Goal: Information Seeking & Learning: Learn about a topic

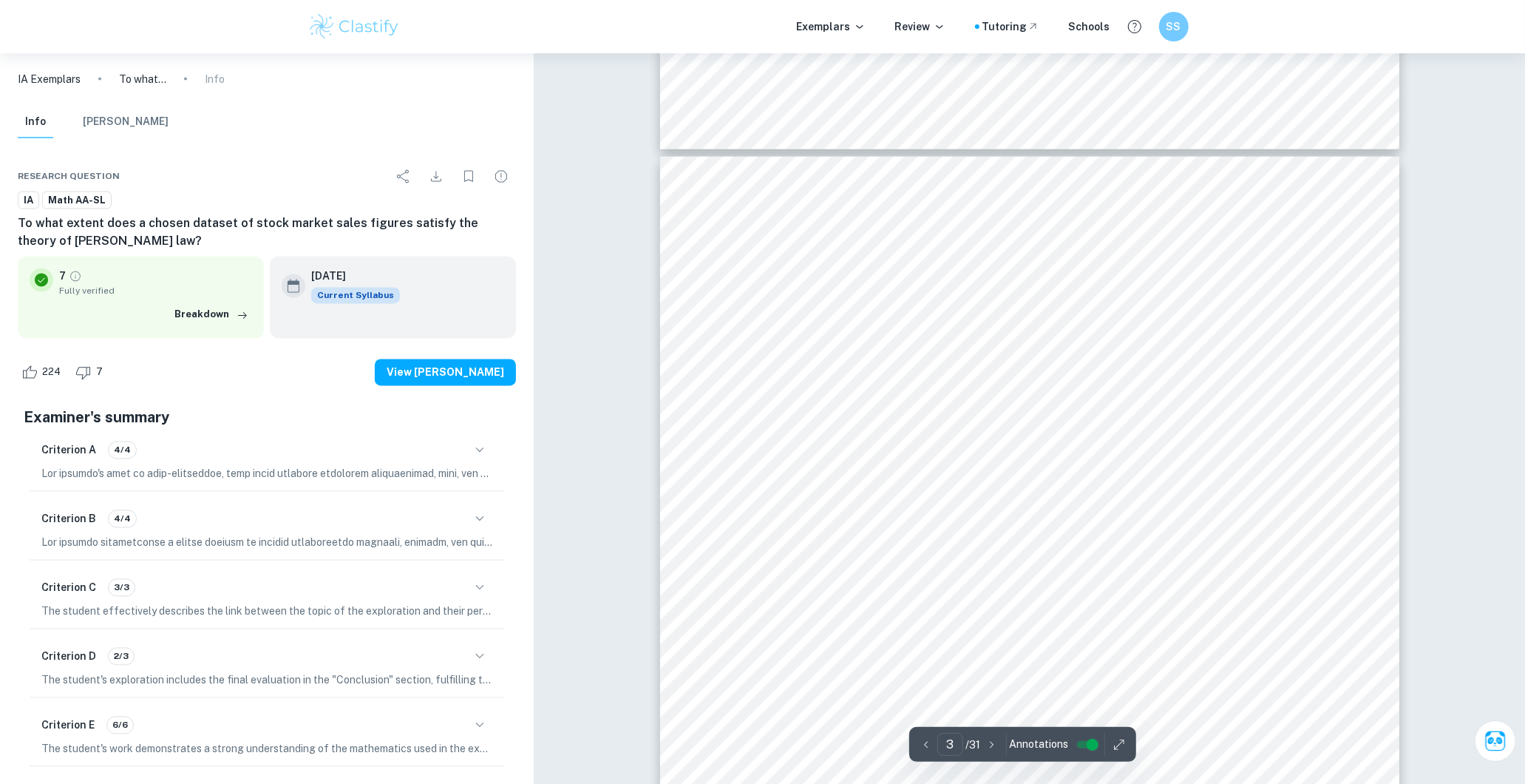
scroll to position [2382, 0]
drag, startPoint x: 781, startPoint y: 211, endPoint x: 928, endPoint y: 358, distance: 207.9
click at [928, 356] on div "2 Introduction: Fraud, especially financial fraud is a broad phenomenon. It inc…" at bounding box center [1029, 432] width 739 height 1046
click at [928, 361] on span "business, thus I have a general knowledge of stock market activities. After rea…" at bounding box center [1018, 368] width 538 height 15
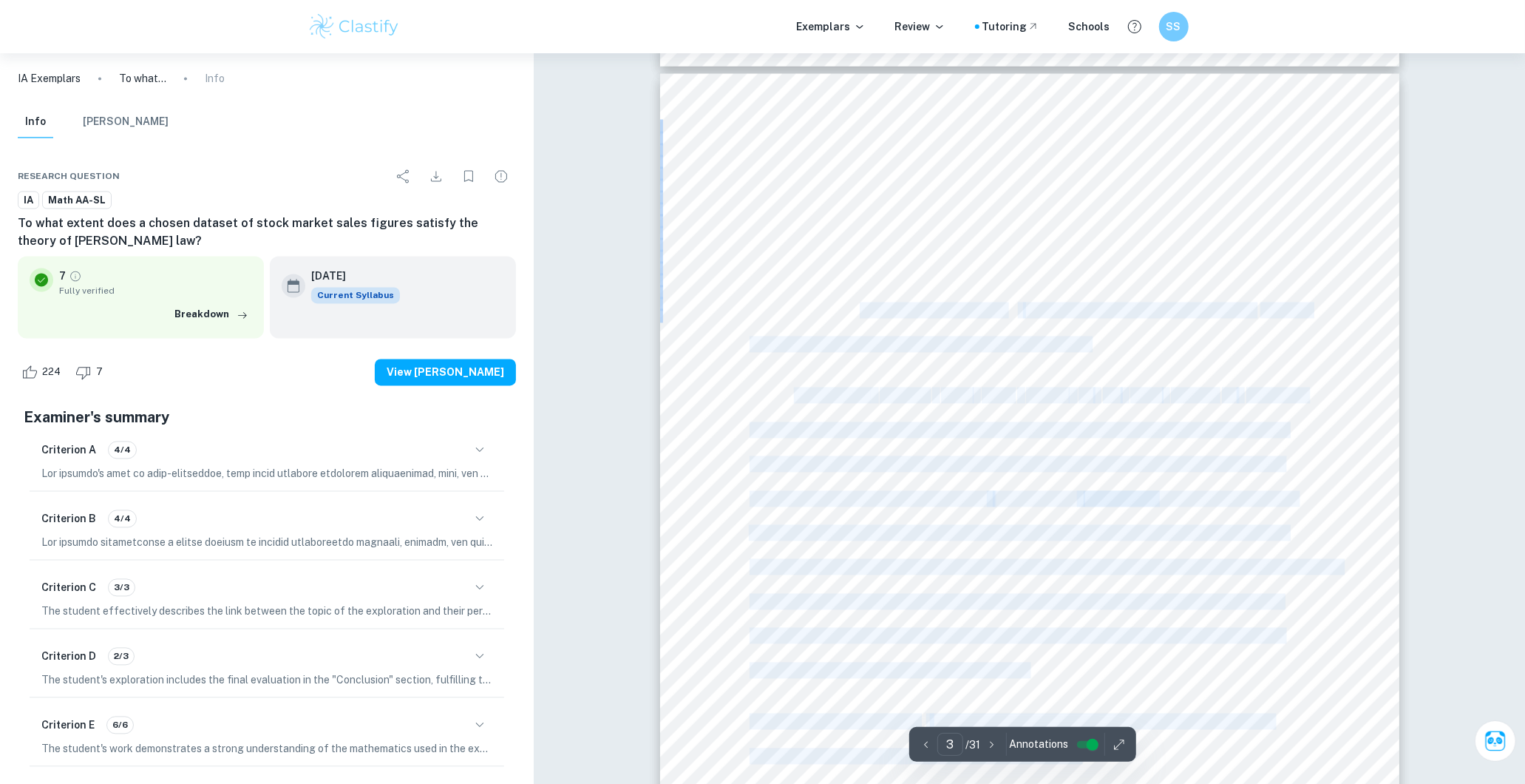
drag, startPoint x: 797, startPoint y: 225, endPoint x: 880, endPoint y: 309, distance: 118.1
click at [876, 309] on div "2 Introduction: Fraud, especially financial fraud is a broad phenomenon. It inc…" at bounding box center [1029, 597] width 739 height 1046
drag, startPoint x: 880, startPoint y: 309, endPoint x: 905, endPoint y: 325, distance: 29.7
click at [905, 325] on div "2 Introduction: Fraud, especially financial fraud is a broad phenomenon. It inc…" at bounding box center [1029, 597] width 739 height 1046
drag, startPoint x: 782, startPoint y: 252, endPoint x: 937, endPoint y: 343, distance: 179.7
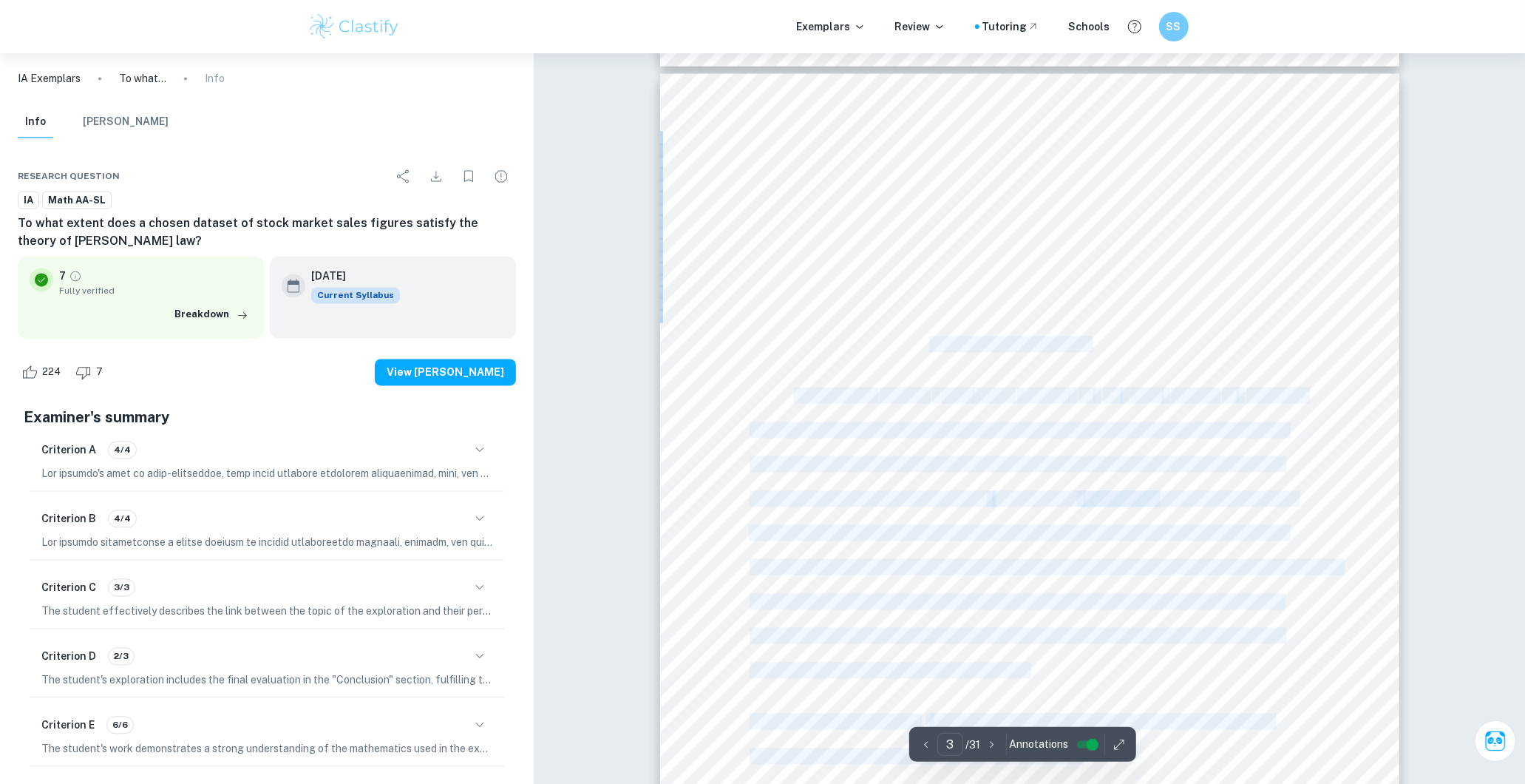
click at [935, 342] on div "2 Introduction: Fraud, especially financial fraud is a broad phenomenon. It inc…" at bounding box center [1029, 597] width 739 height 1046
drag, startPoint x: 937, startPoint y: 343, endPoint x: 945, endPoint y: 351, distance: 11.3
click at [945, 351] on span "indeed a social and global issue that needs to be addressed." at bounding box center [919, 345] width 340 height 15
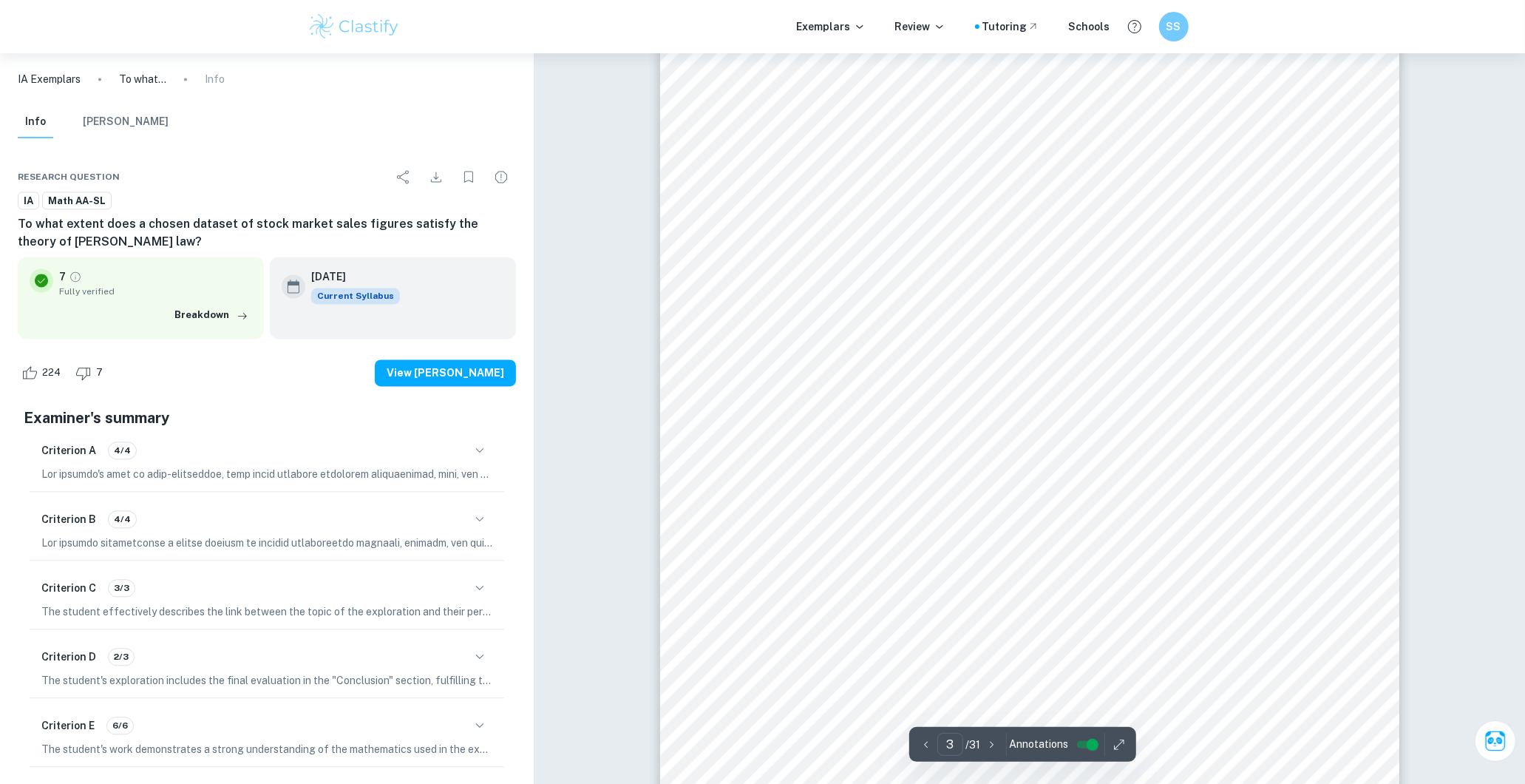
scroll to position [2546, 0]
drag, startPoint x: 1160, startPoint y: 128, endPoint x: 1184, endPoint y: 318, distance: 191.5
click at [1184, 314] on div "2 Introduction: Fraud, especially financial fraud is a broad phenomenon. It inc…" at bounding box center [1029, 269] width 739 height 1046
drag, startPoint x: 1184, startPoint y: 318, endPoint x: 1155, endPoint y: 352, distance: 44.7
click at [1155, 352] on div "2 Introduction: Fraud, especially financial fraud is a broad phenomenon. It inc…" at bounding box center [1029, 269] width 739 height 1046
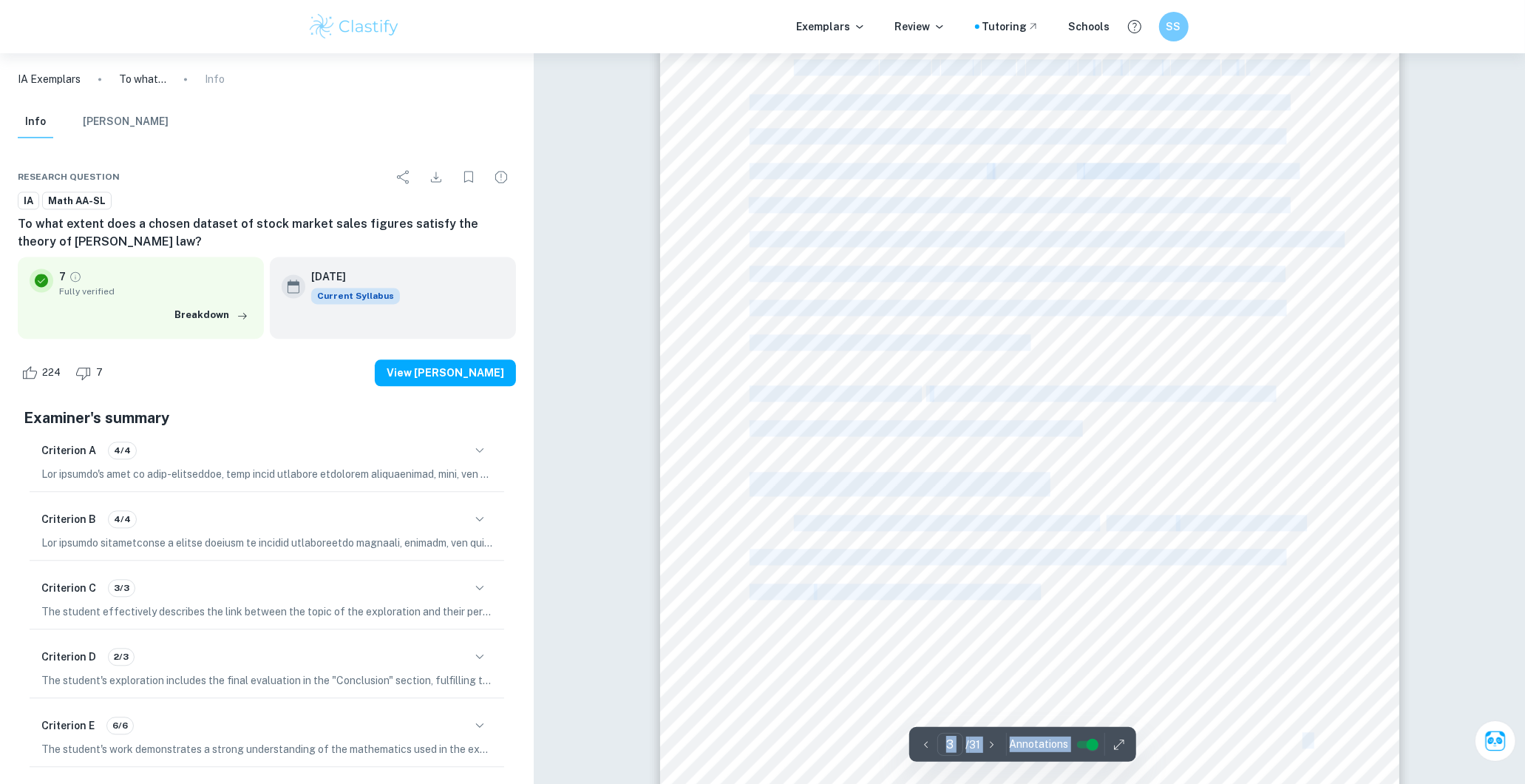
drag, startPoint x: 1114, startPoint y: 173, endPoint x: 1158, endPoint y: 325, distance: 158.2
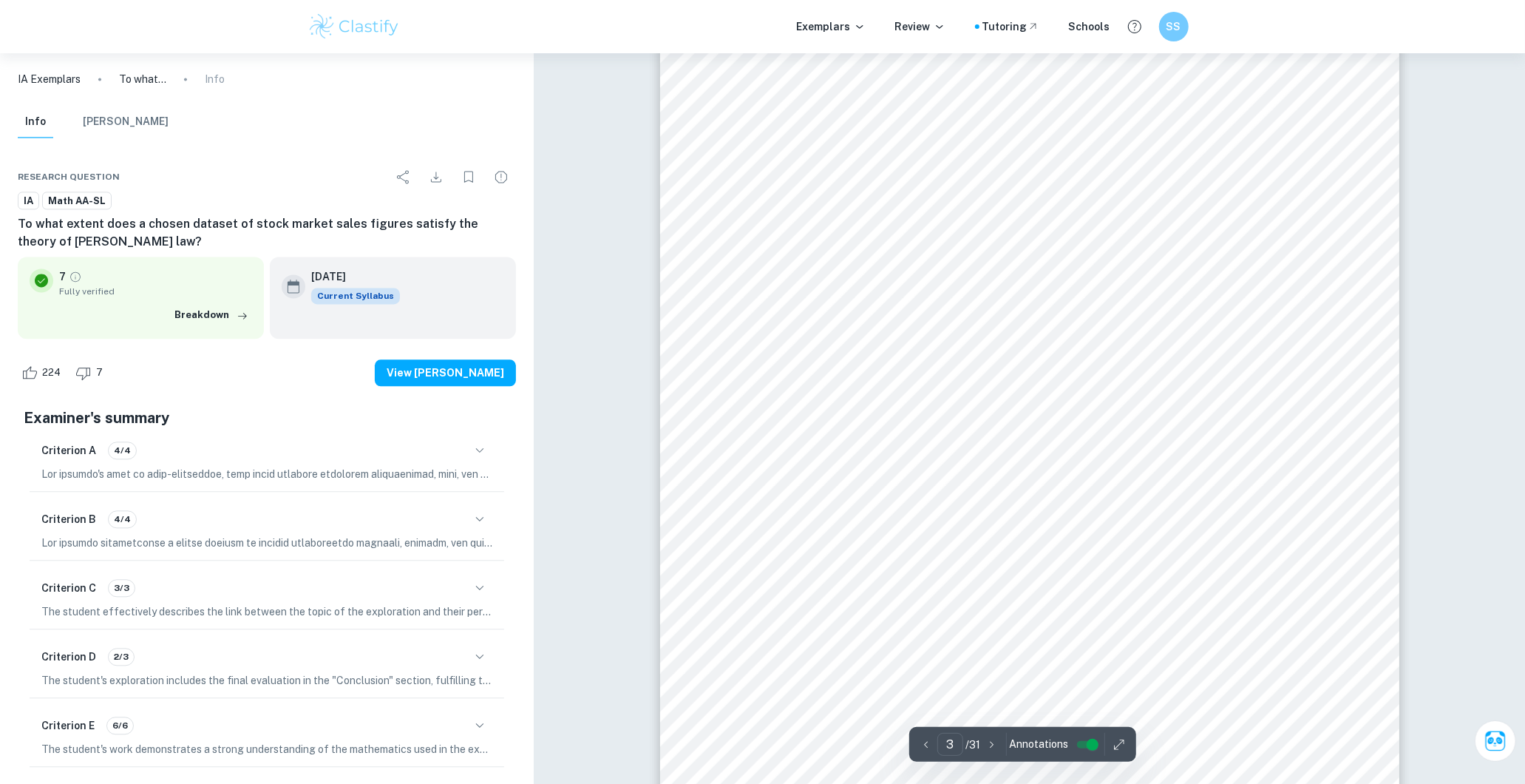
drag, startPoint x: 1158, startPoint y: 325, endPoint x: 1175, endPoint y: 359, distance: 38.0
click at [1175, 359] on div "2 Introduction: Fraud, especially financial fraud is a broad phenomenon. It inc…" at bounding box center [1029, 269] width 739 height 1046
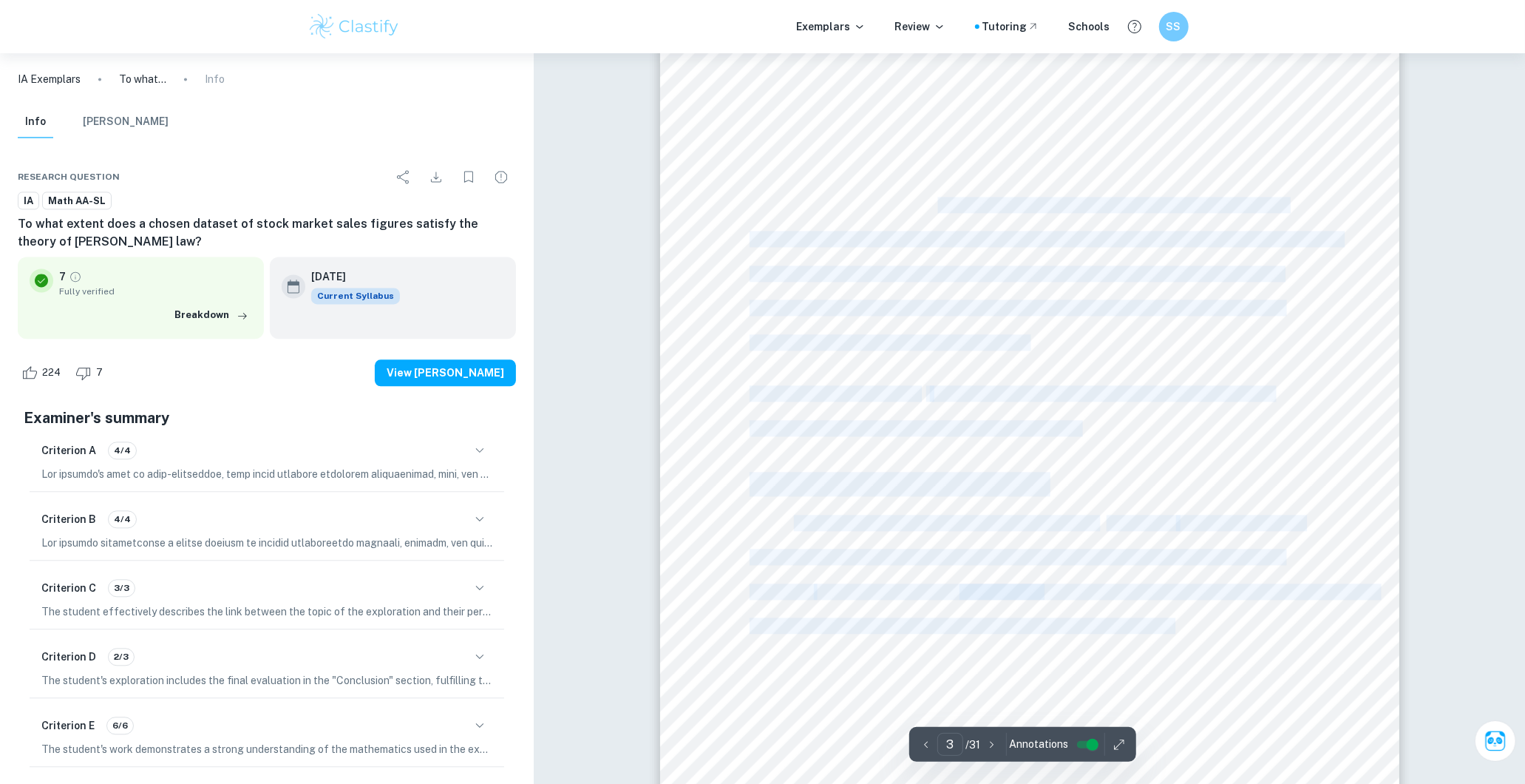
drag, startPoint x: 1088, startPoint y: 344, endPoint x: 944, endPoint y: 211, distance: 196.0
click at [944, 211] on div "2 Introduction: Fraud, especially financial fraud is a broad phenomenon. It inc…" at bounding box center [1029, 269] width 739 height 1046
drag, startPoint x: 944, startPoint y: 211, endPoint x: 959, endPoint y: 258, distance: 49.3
click at [959, 258] on div "2 Introduction: Fraud, especially financial fraud is a broad phenomenon. It inc…" at bounding box center [1029, 269] width 739 height 1046
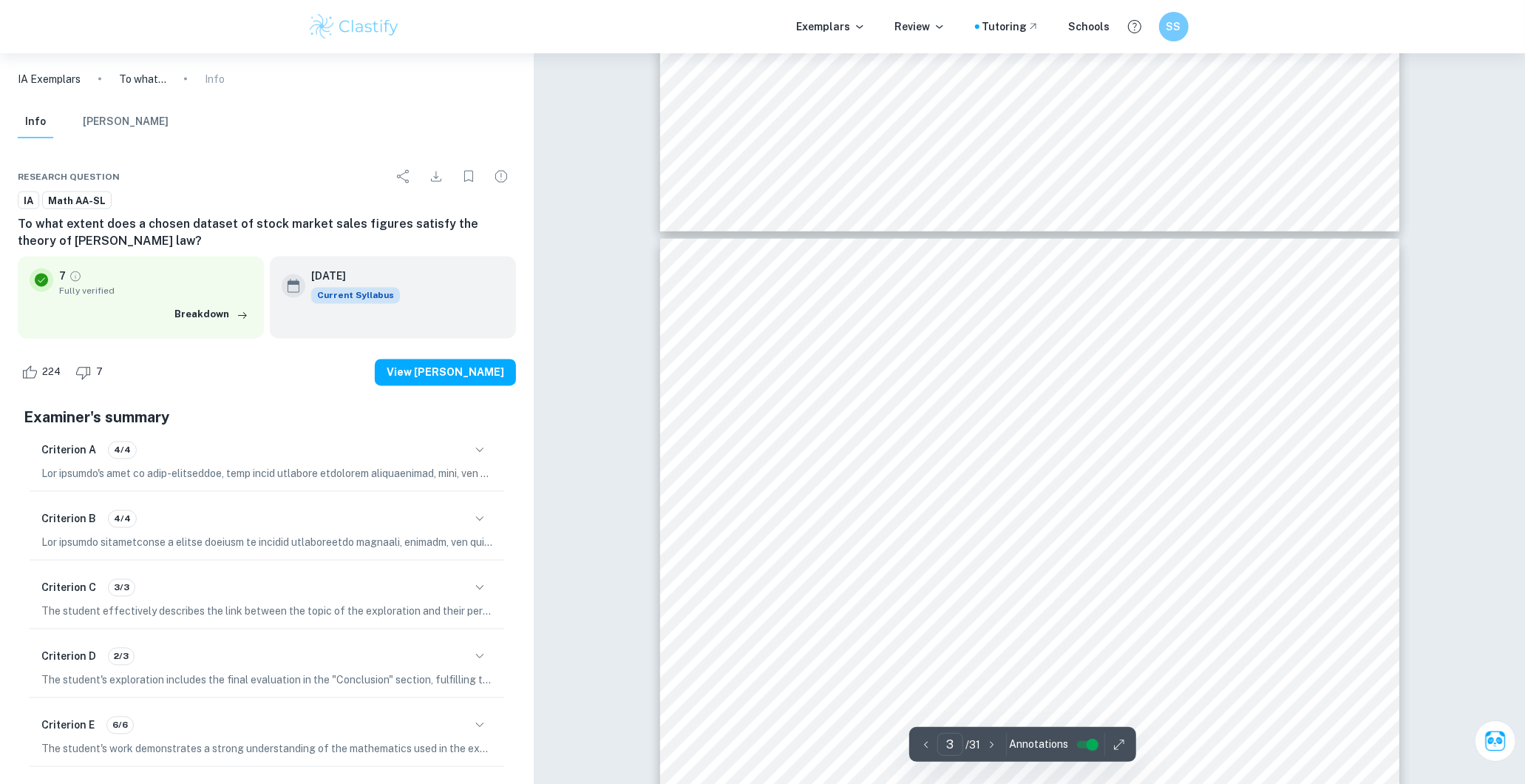
scroll to position [2299, 0]
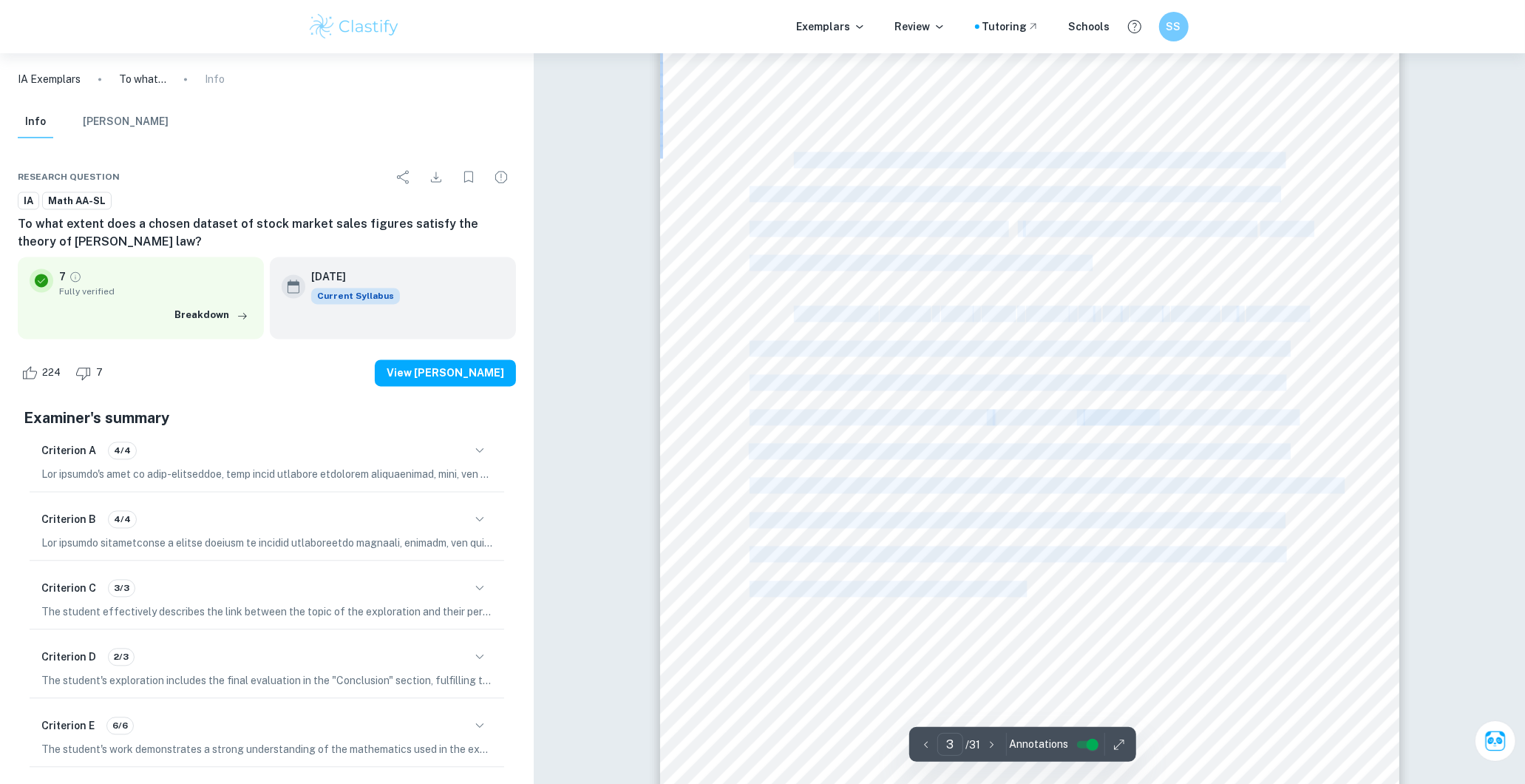
drag, startPoint x: 797, startPoint y: 165, endPoint x: 1037, endPoint y: 588, distance: 486.3
click at [1037, 588] on div "2 Introduction: Fraud, especially financial fraud is a broad phenomenon. It inc…" at bounding box center [1029, 515] width 739 height 1046
copy div "Fraud, especially financial fraud is a broad phenomenon. It includes the manipu…"
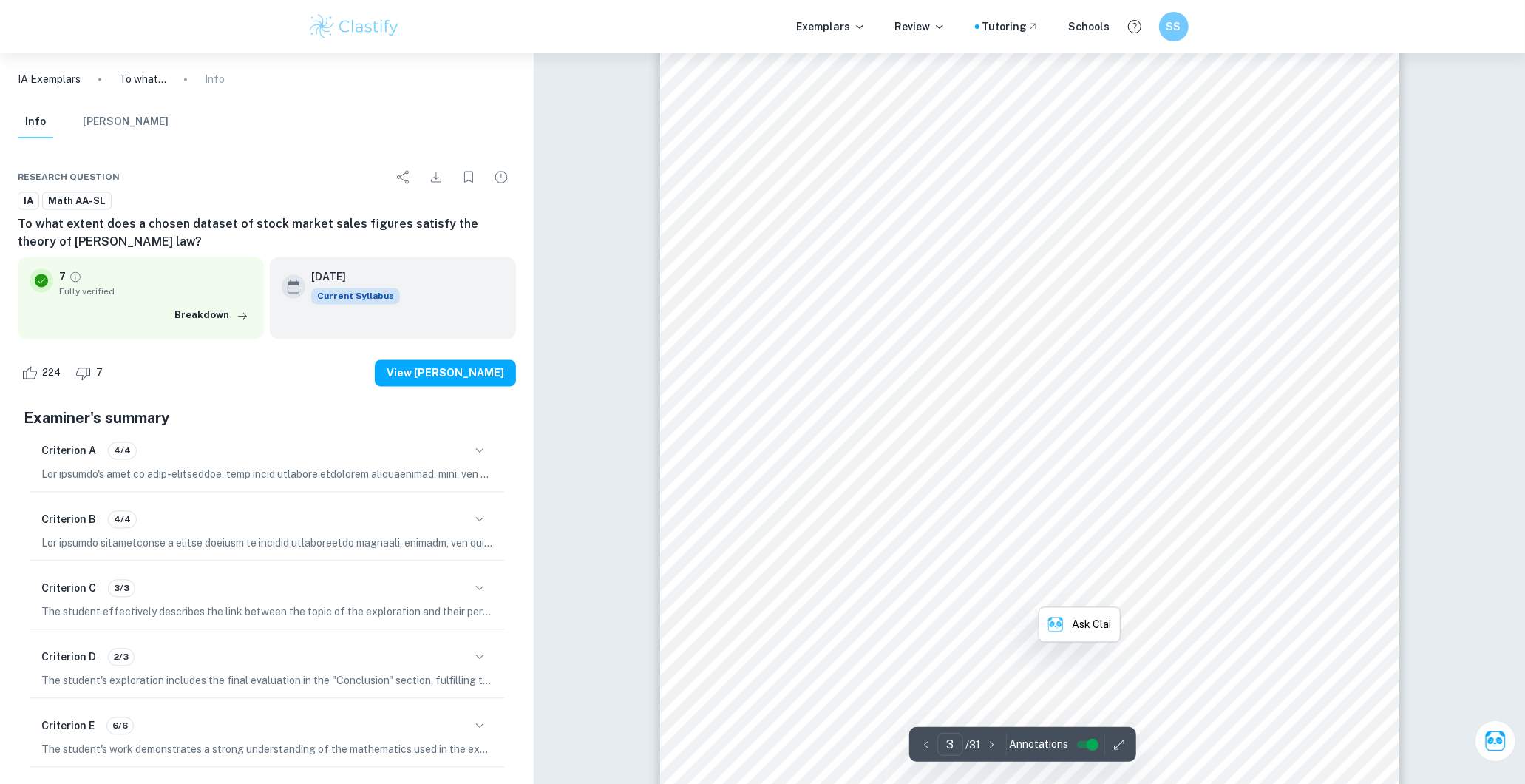
click at [333, 658] on div "Criterion D 2/3" at bounding box center [266, 657] width 451 height 25
type input "3"
click at [144, 134] on button "[PERSON_NAME]" at bounding box center [126, 121] width 86 height 33
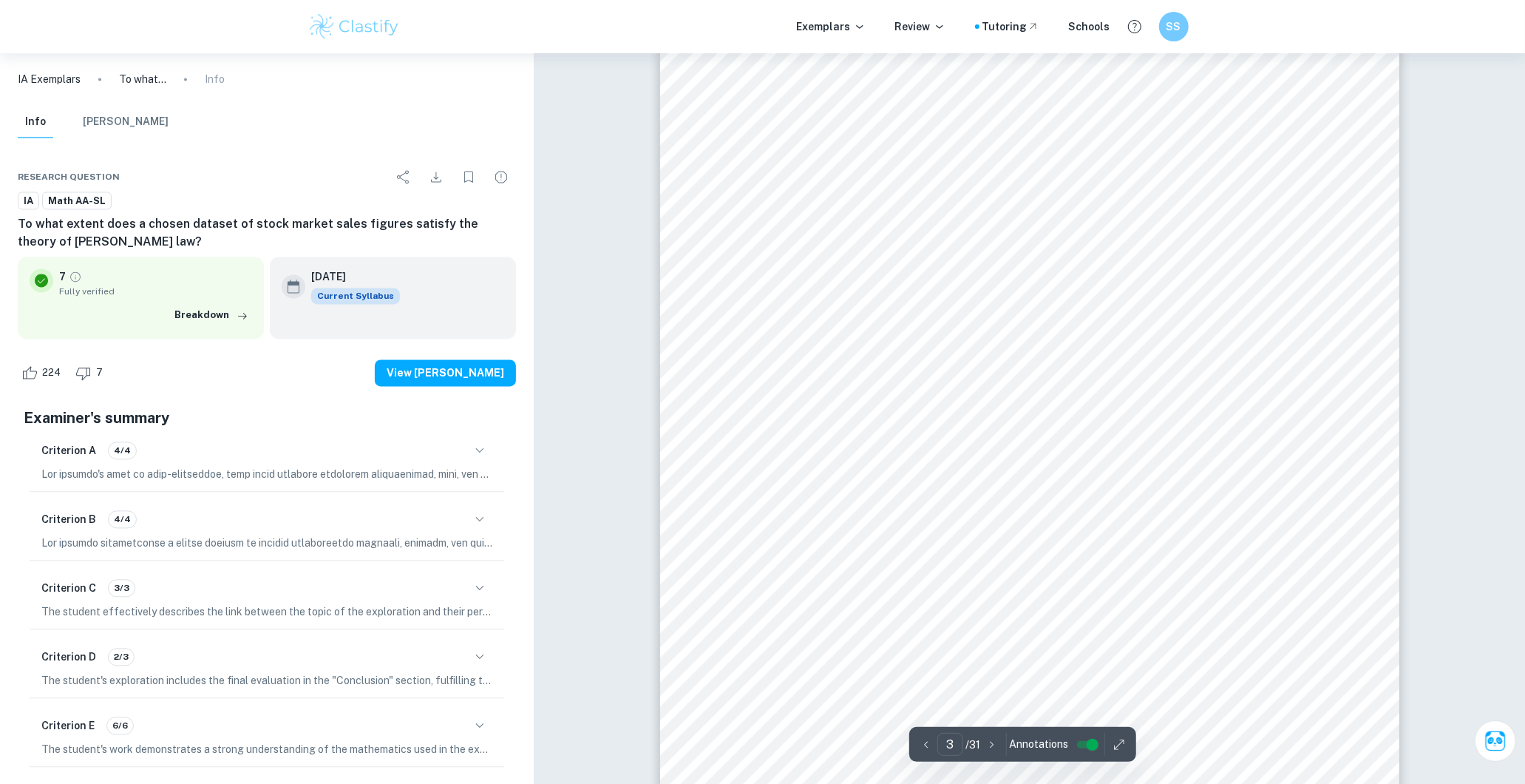
drag, startPoint x: 144, startPoint y: 134, endPoint x: 193, endPoint y: 179, distance: 66.5
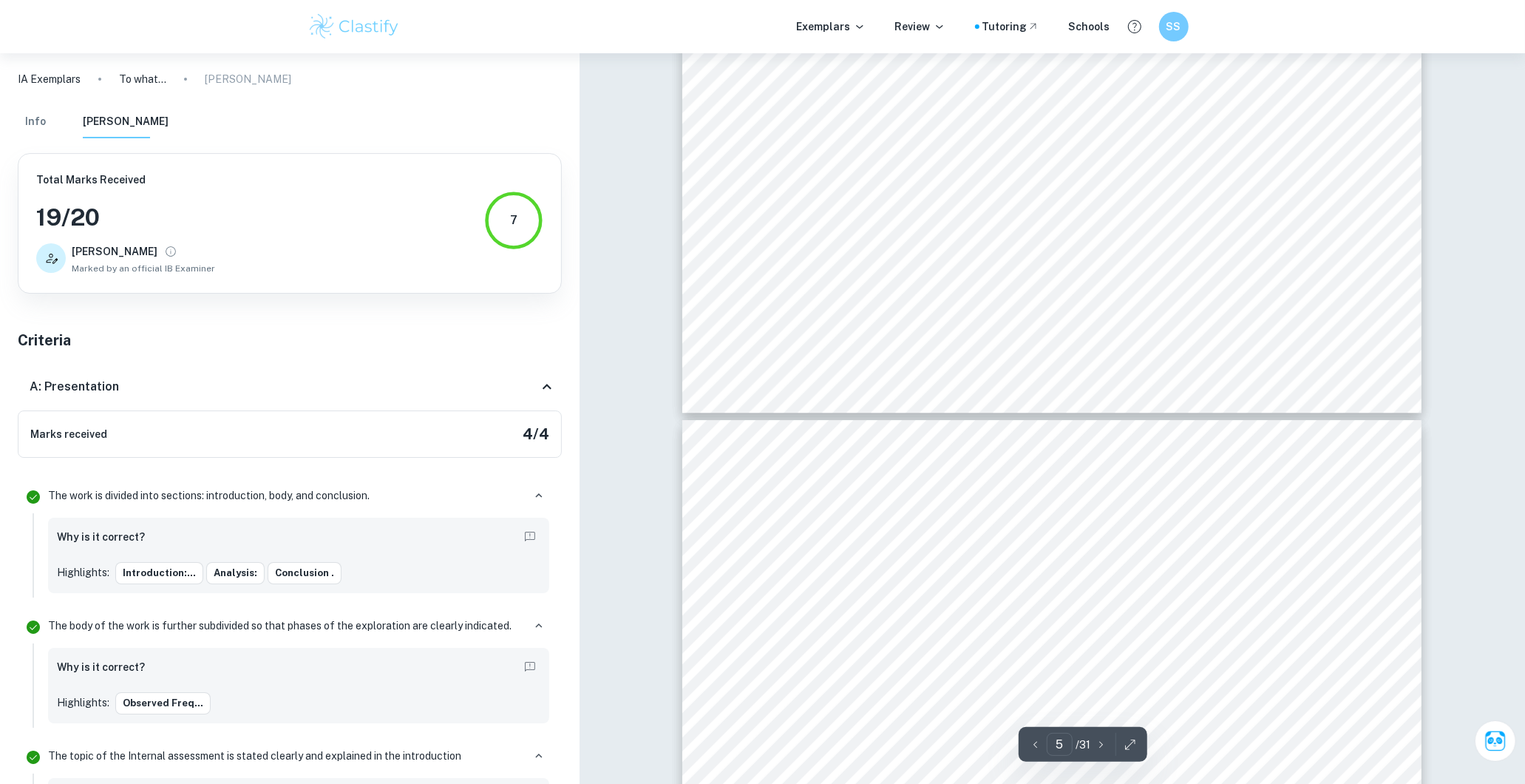
scroll to position [4141, 0]
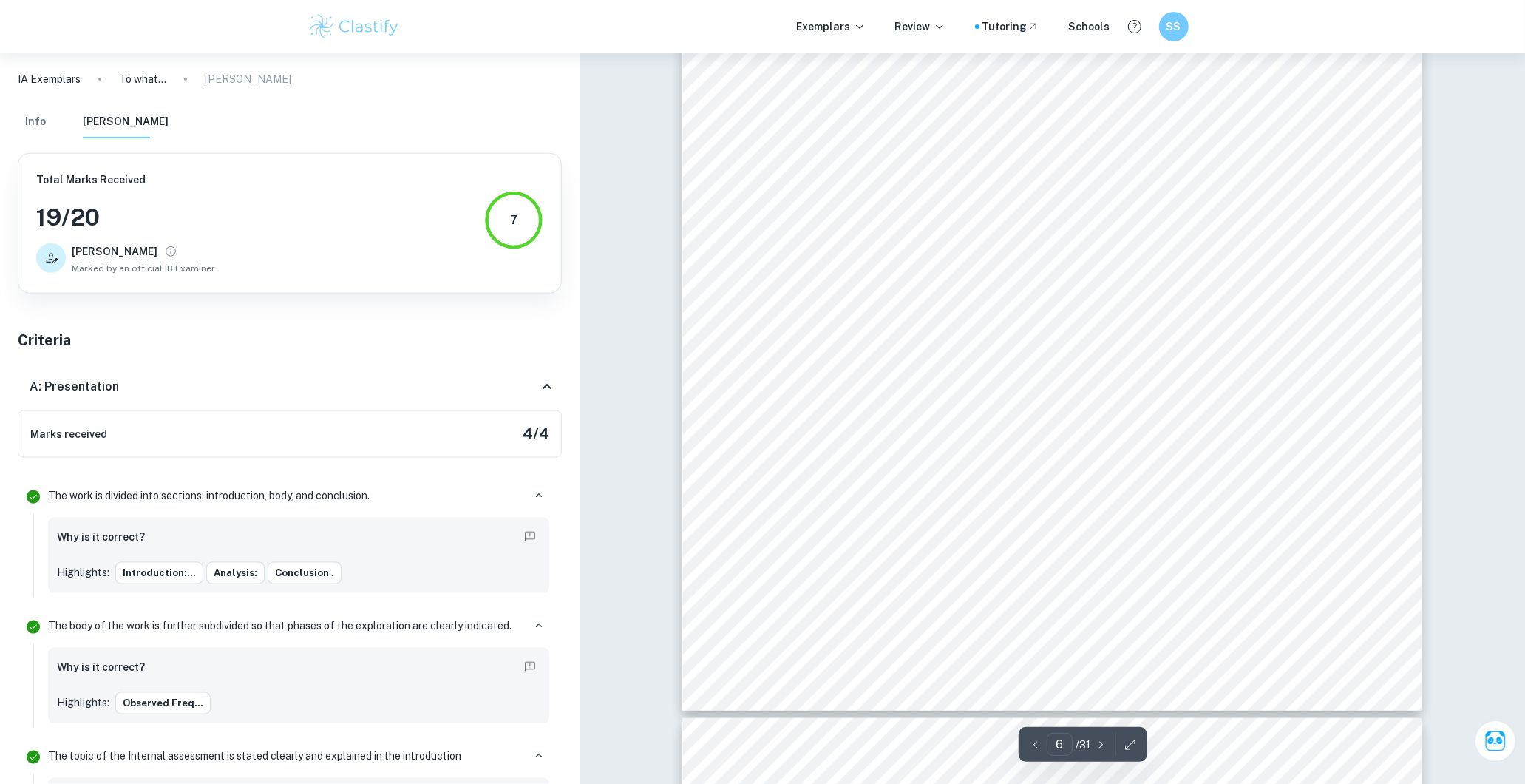
type input "7"
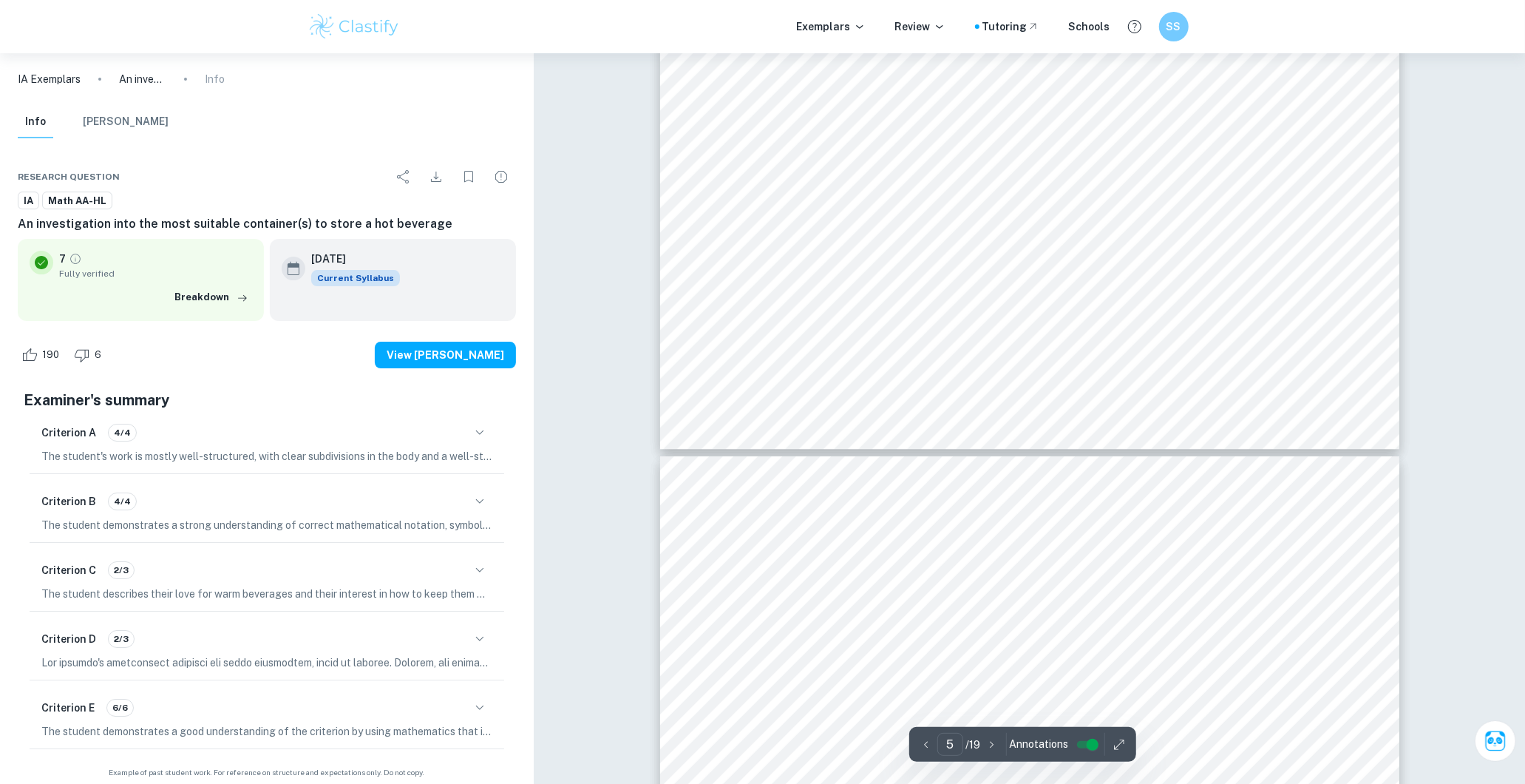
scroll to position [4272, 0]
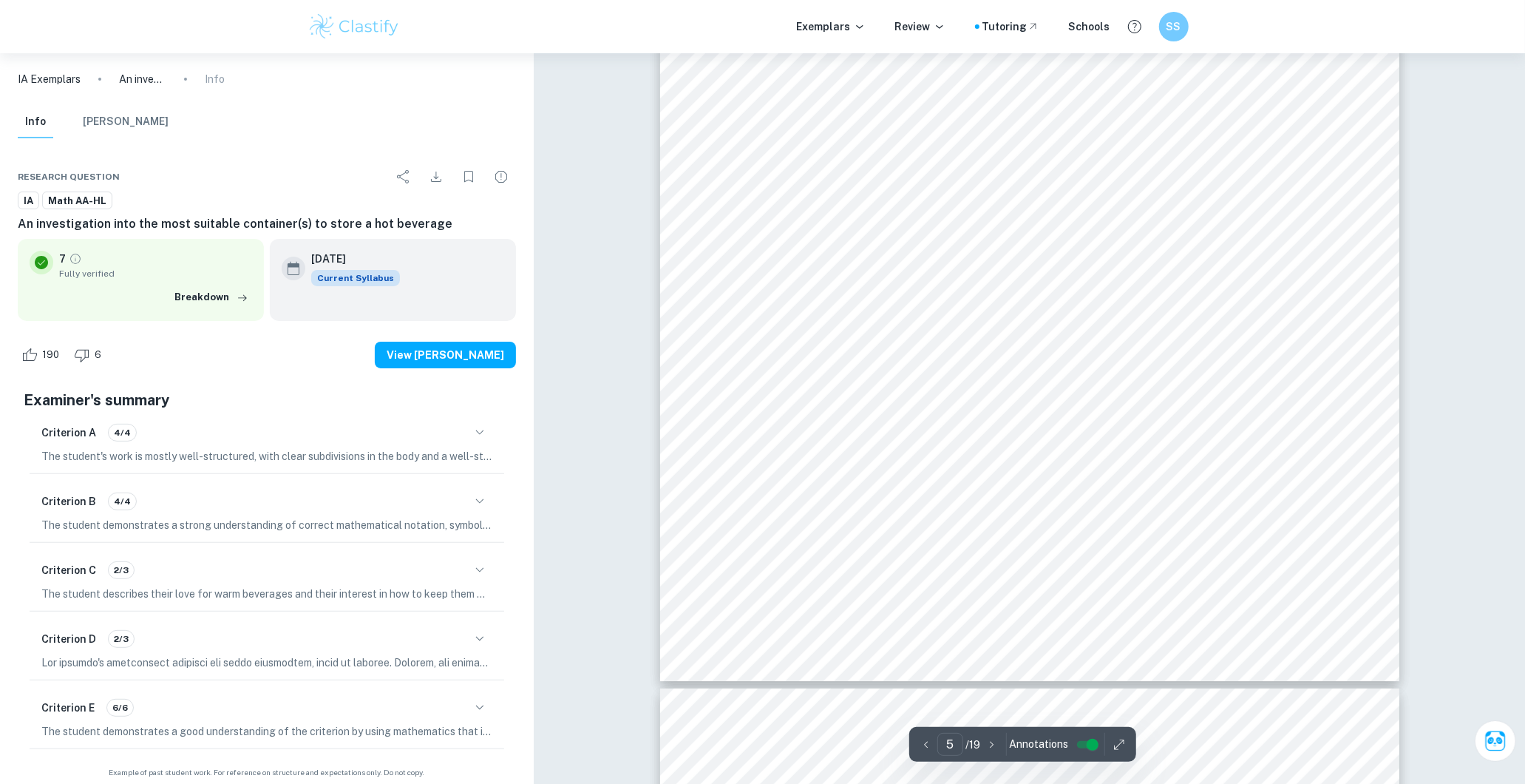
type input "6"
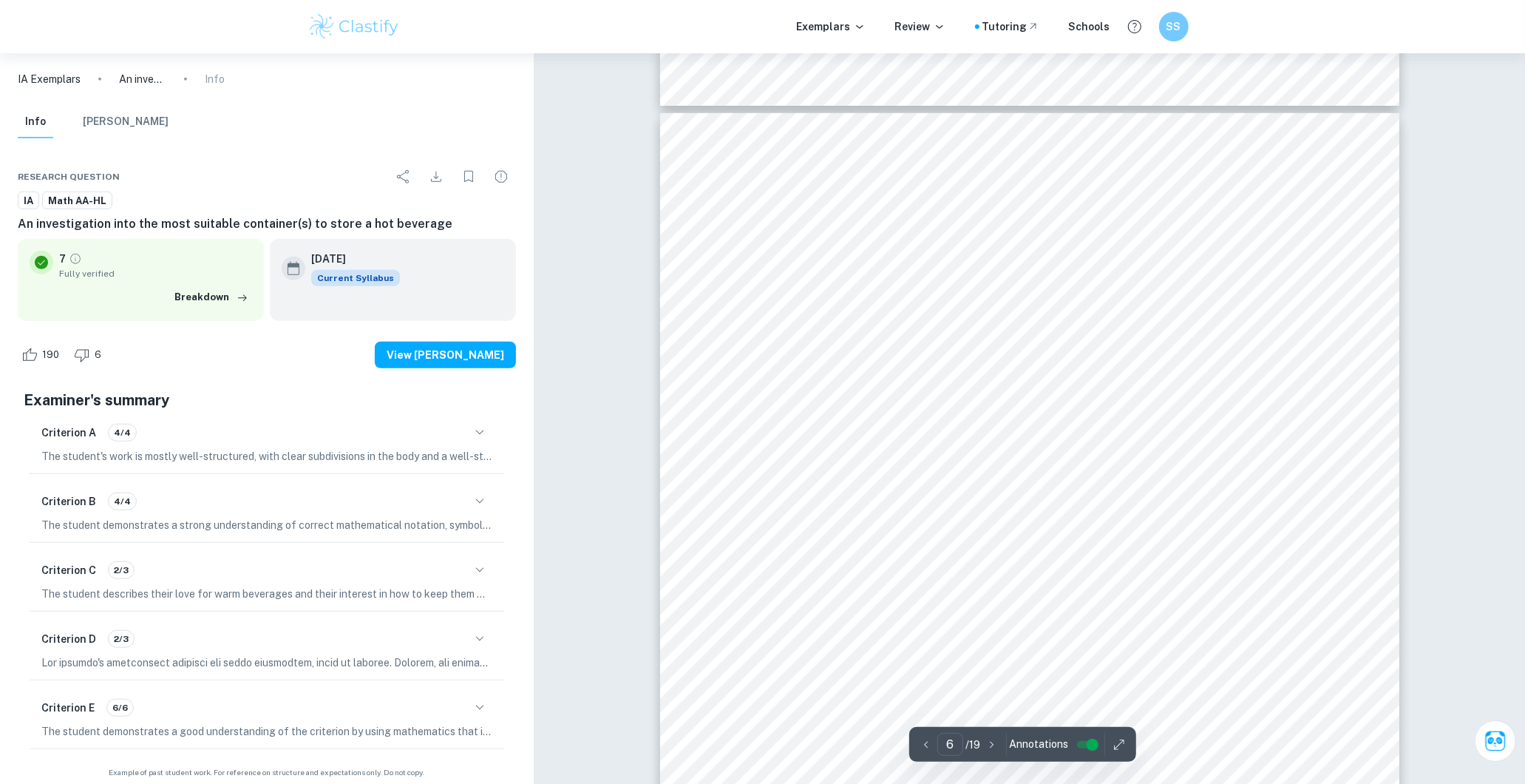
click at [105, 127] on button "[PERSON_NAME]" at bounding box center [126, 121] width 86 height 33
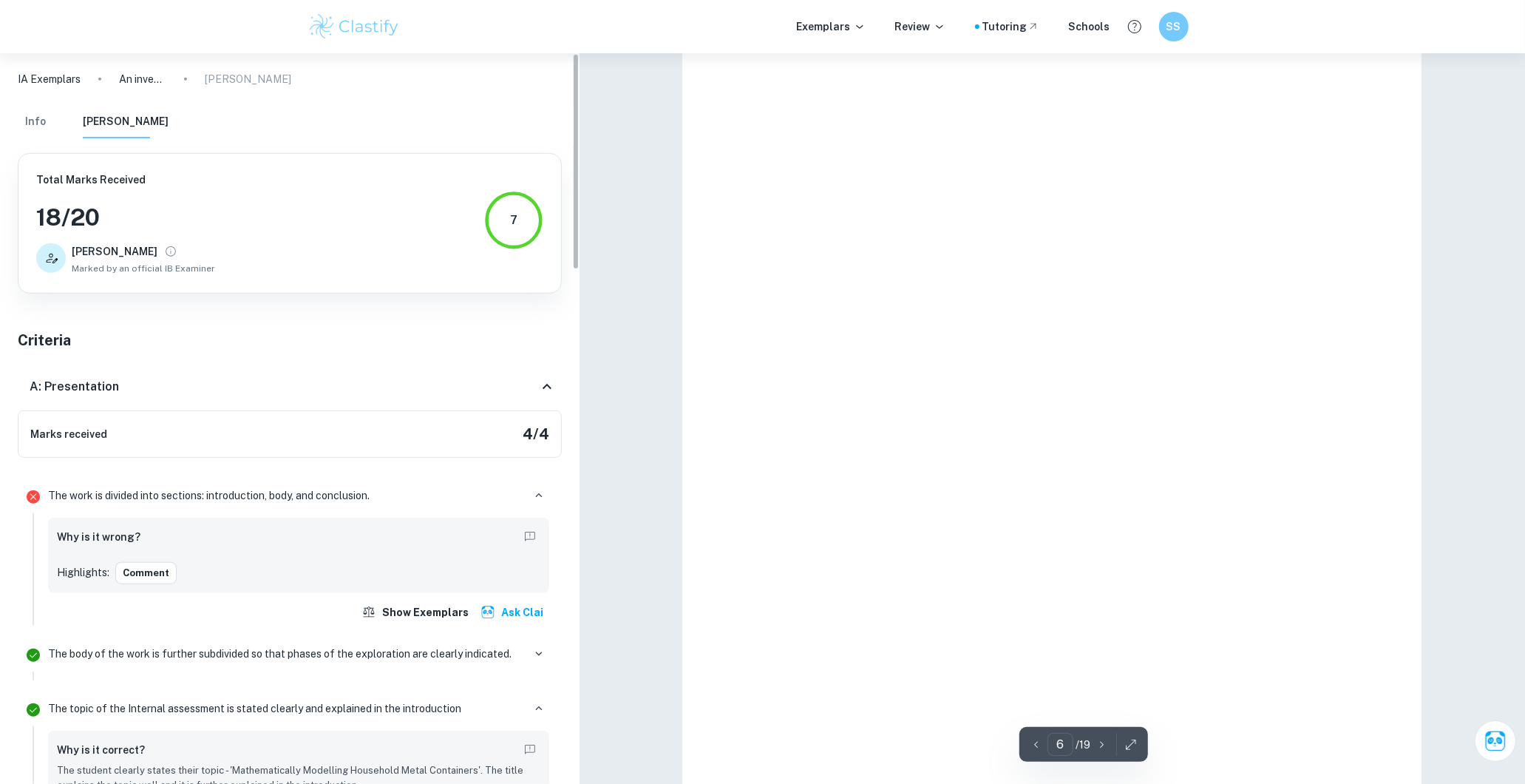
click at [15, 108] on div "Info Mark Scheme" at bounding box center [290, 125] width 568 height 39
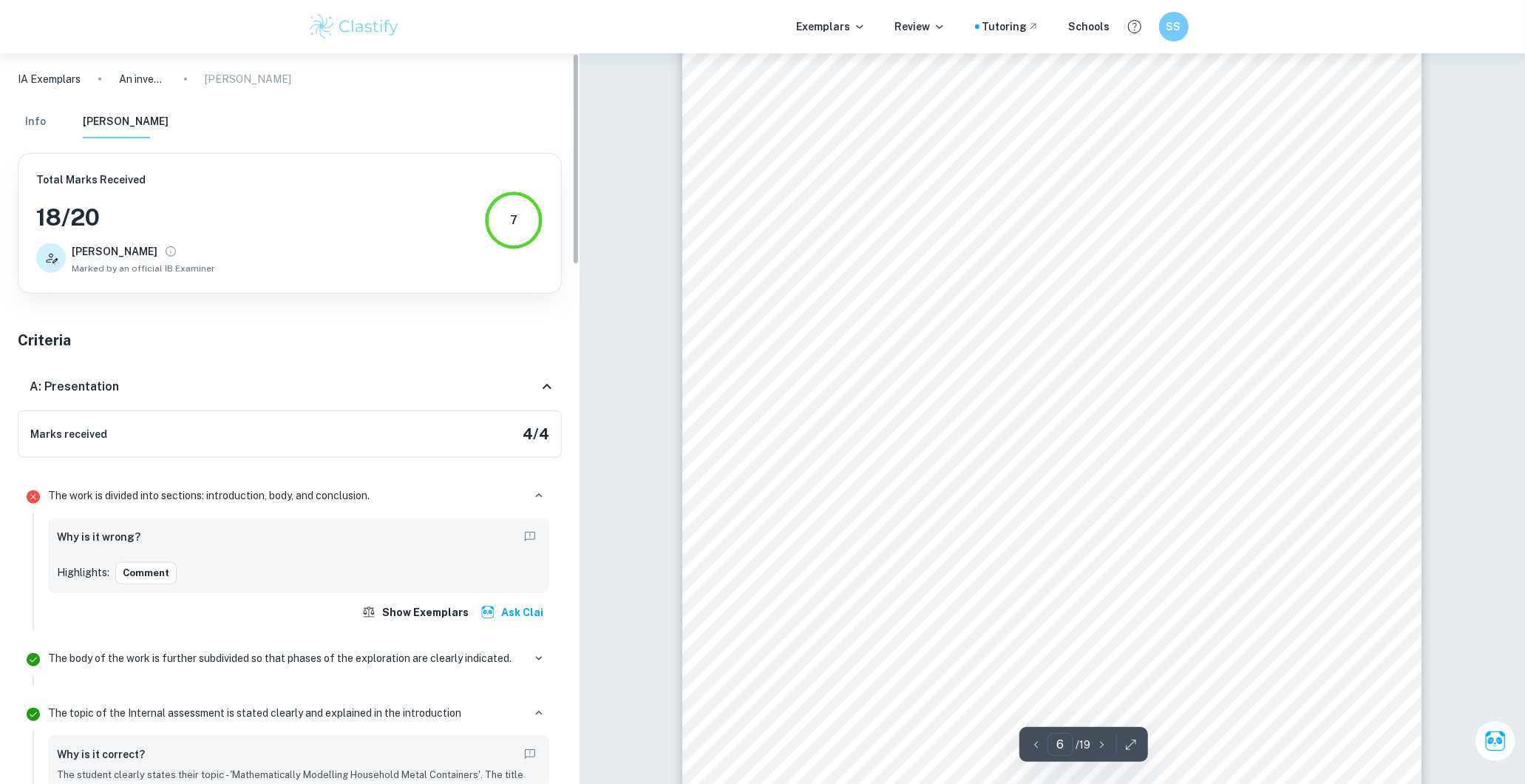
drag, startPoint x: 18, startPoint y: 108, endPoint x: 22, endPoint y: 123, distance: 15.5
click at [18, 109] on button "Info" at bounding box center [35, 121] width 35 height 33
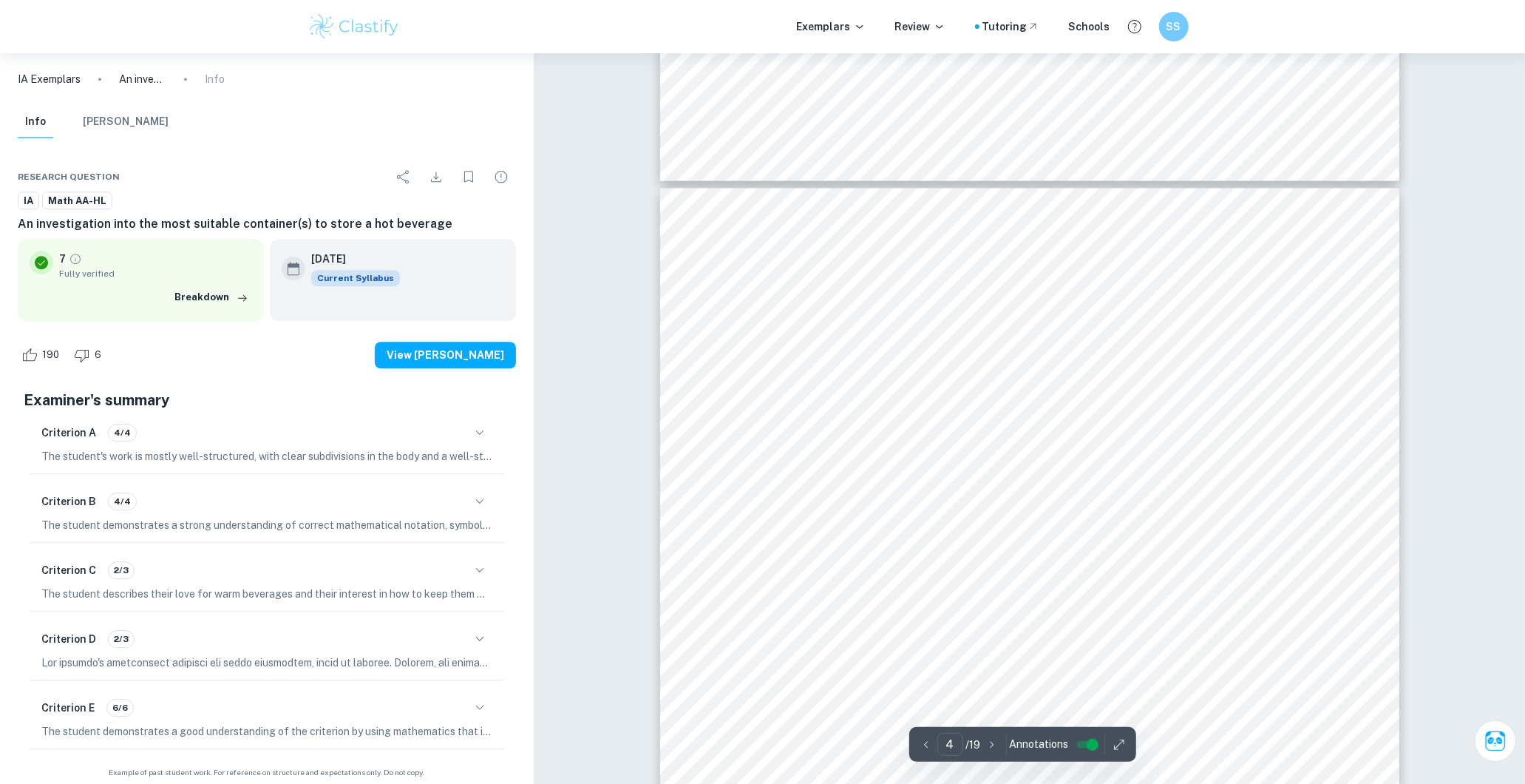
scroll to position [3241, 0]
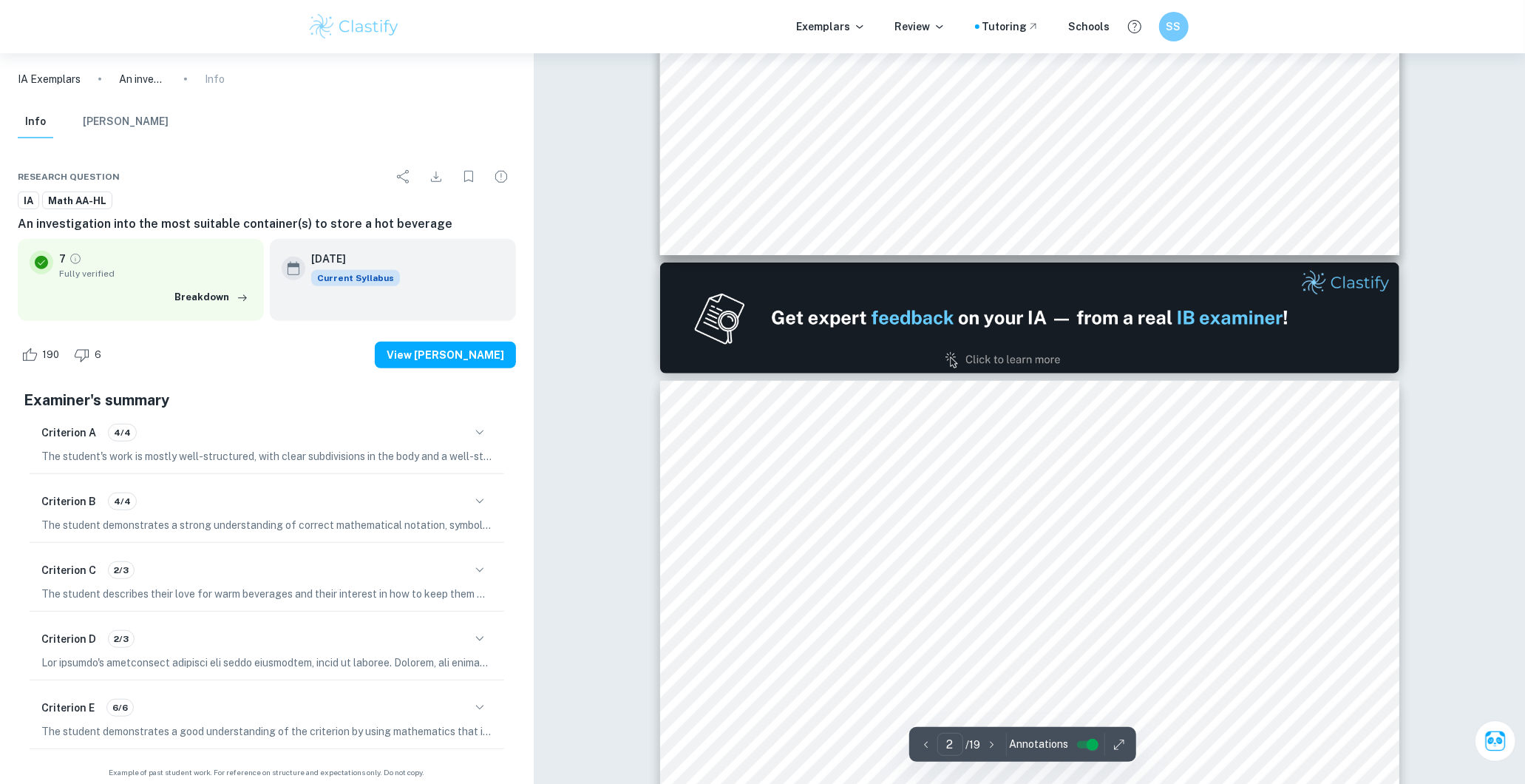
type input "1"
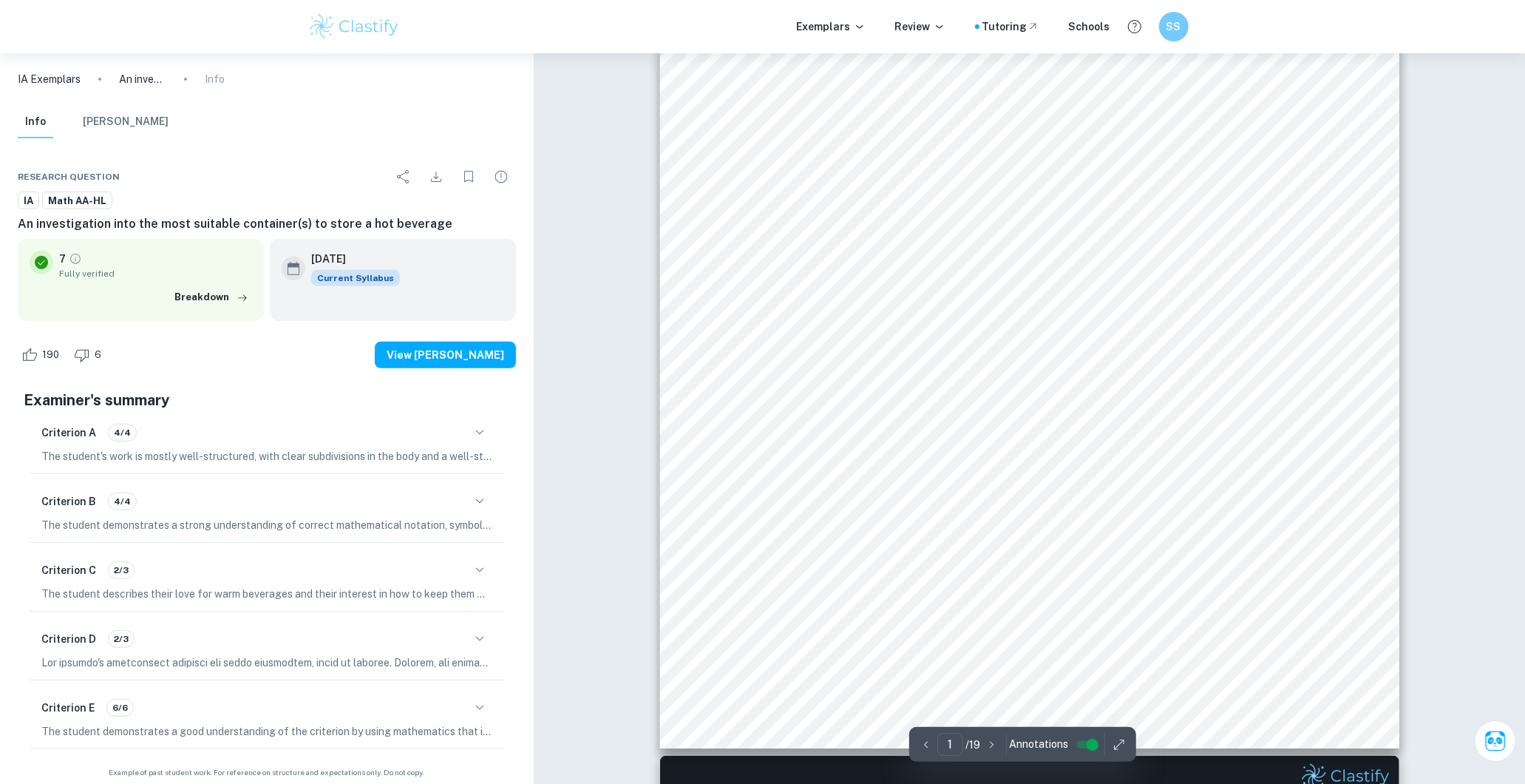
scroll to position [0, 0]
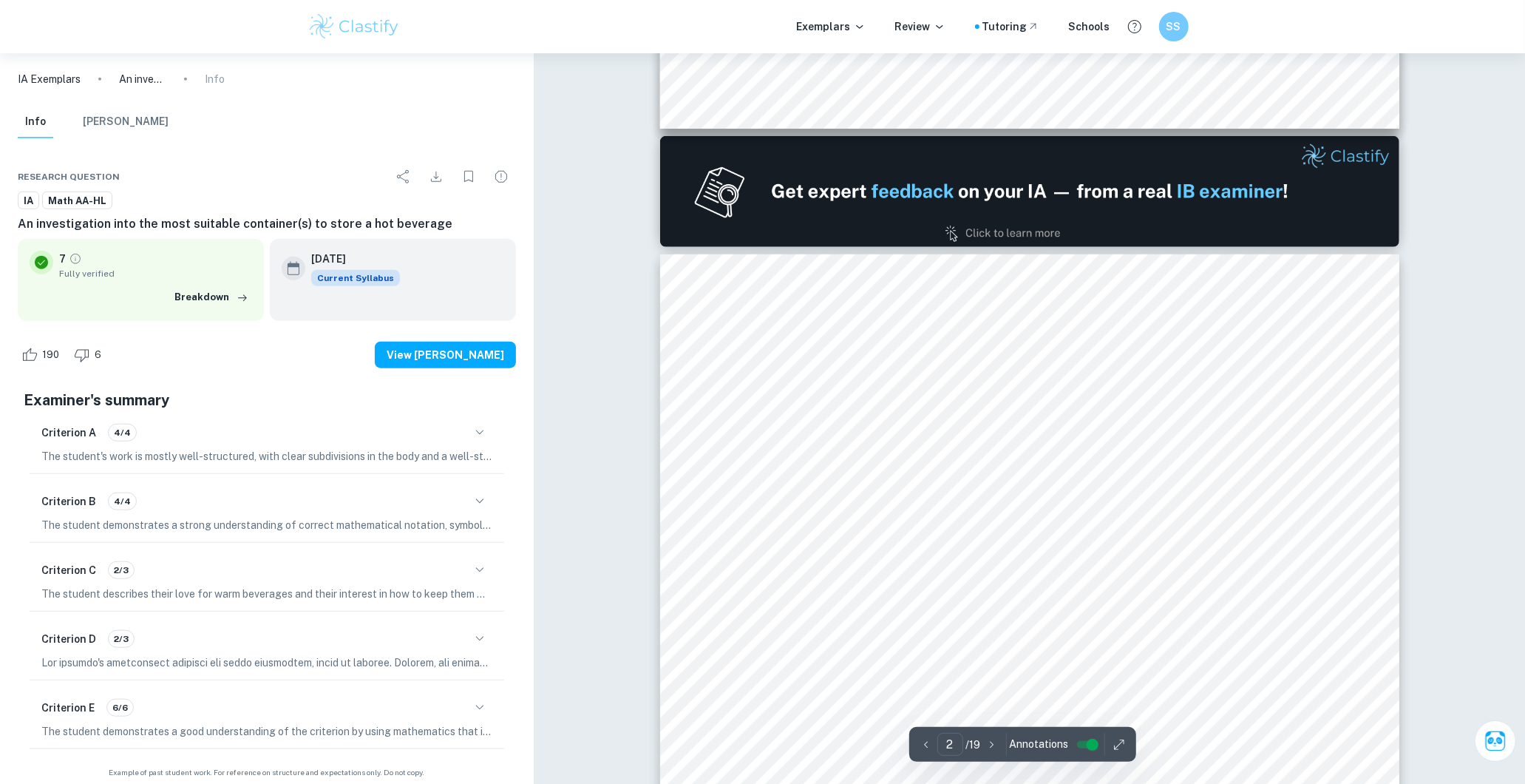
scroll to position [904, 0]
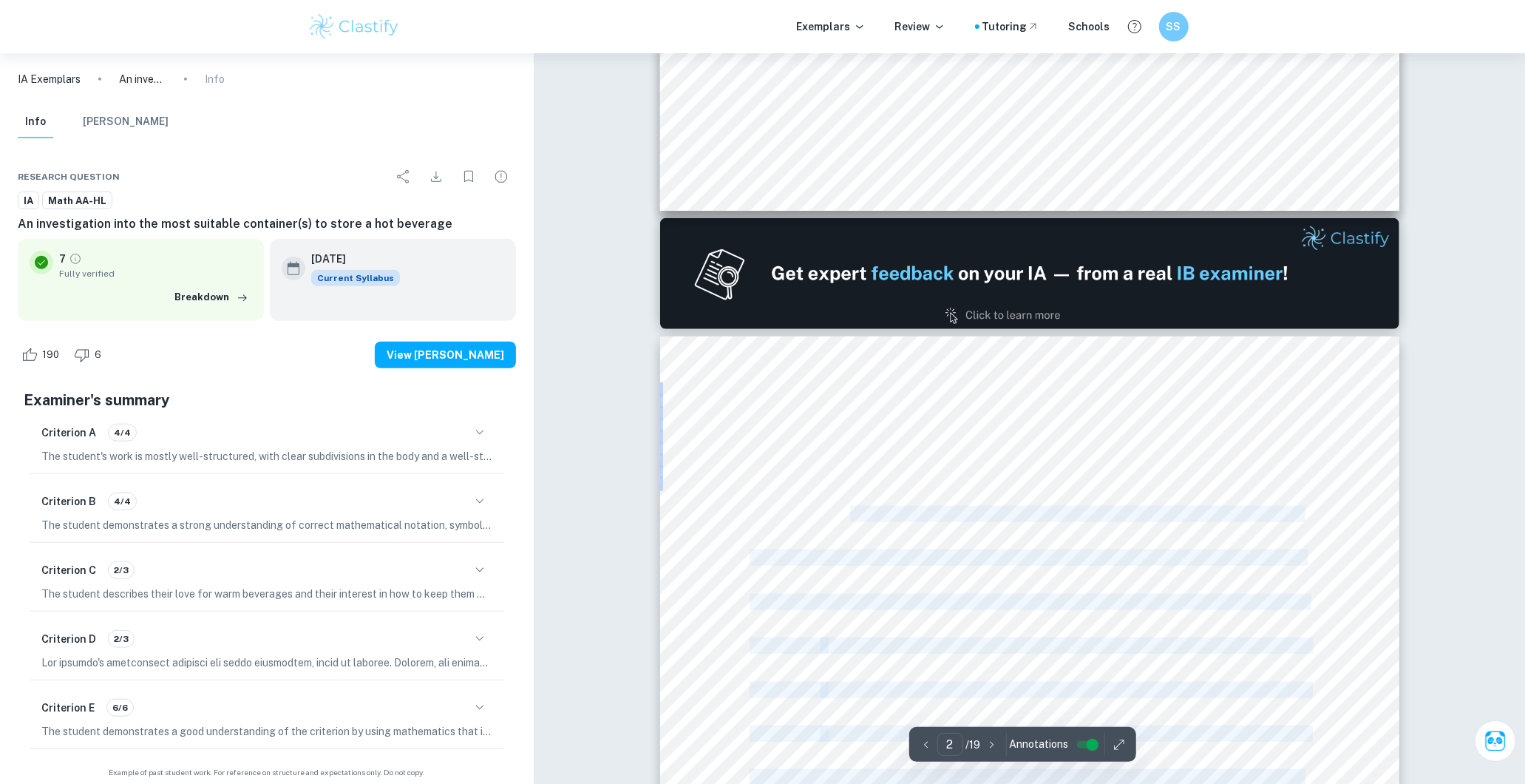
drag, startPoint x: 749, startPoint y: 434, endPoint x: 854, endPoint y: 503, distance: 125.6
drag, startPoint x: 854, startPoint y: 503, endPoint x: 779, endPoint y: 486, distance: 76.9
drag, startPoint x: 736, startPoint y: 432, endPoint x: 795, endPoint y: 469, distance: 69.6
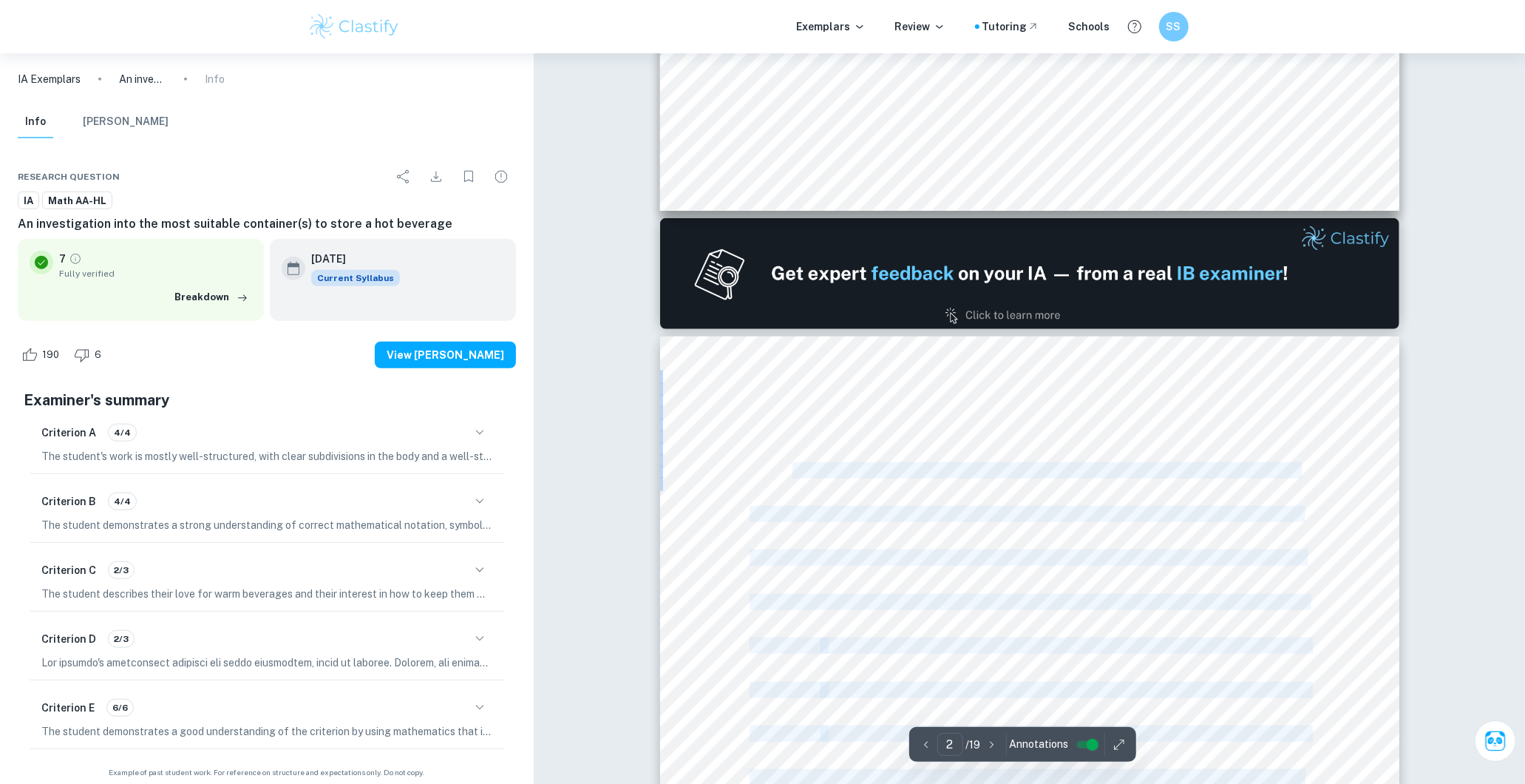
click at [795, 469] on span "Introduction and Rationale ....................................................…" at bounding box center [1024, 469] width 549 height 15
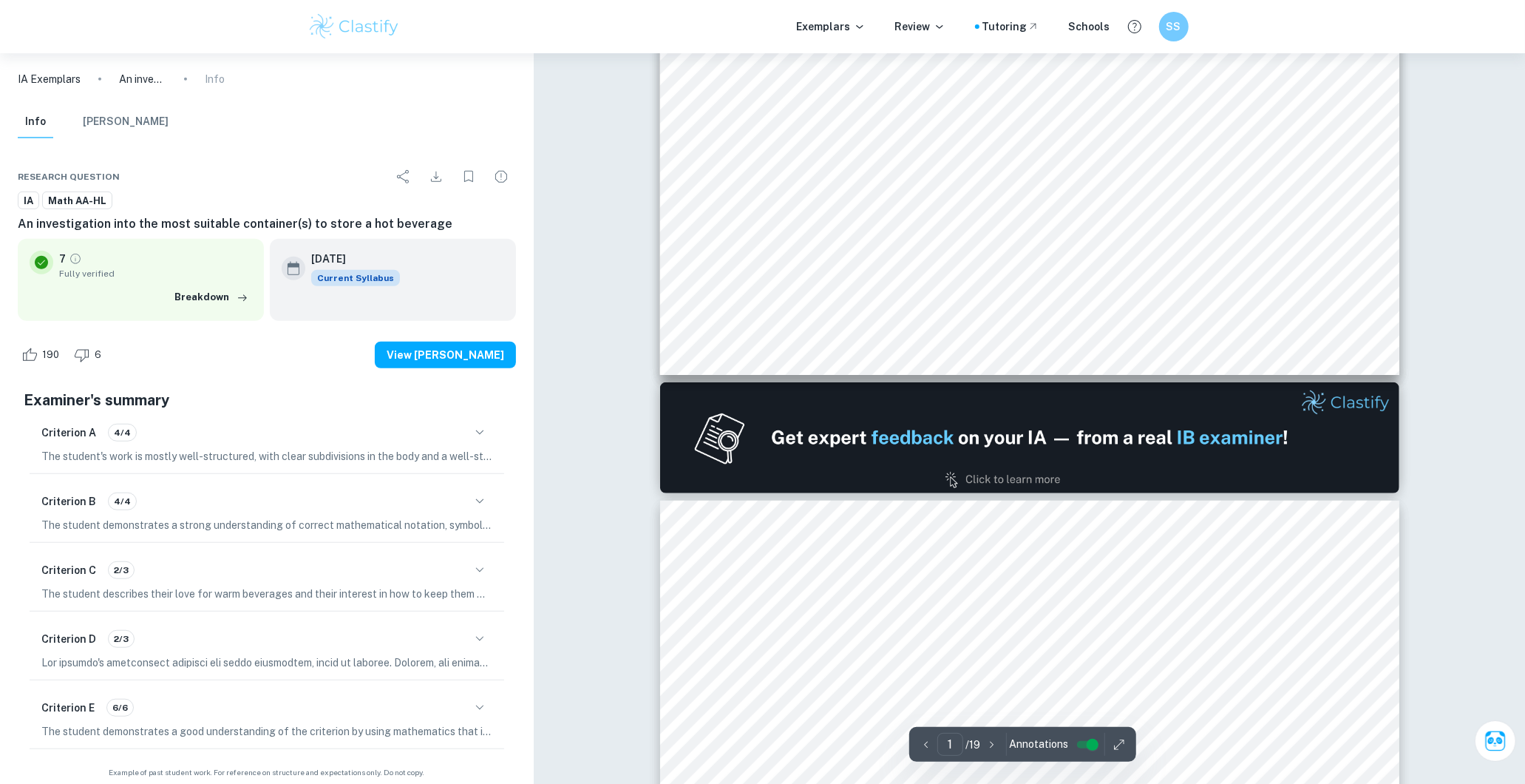
scroll to position [821, 0]
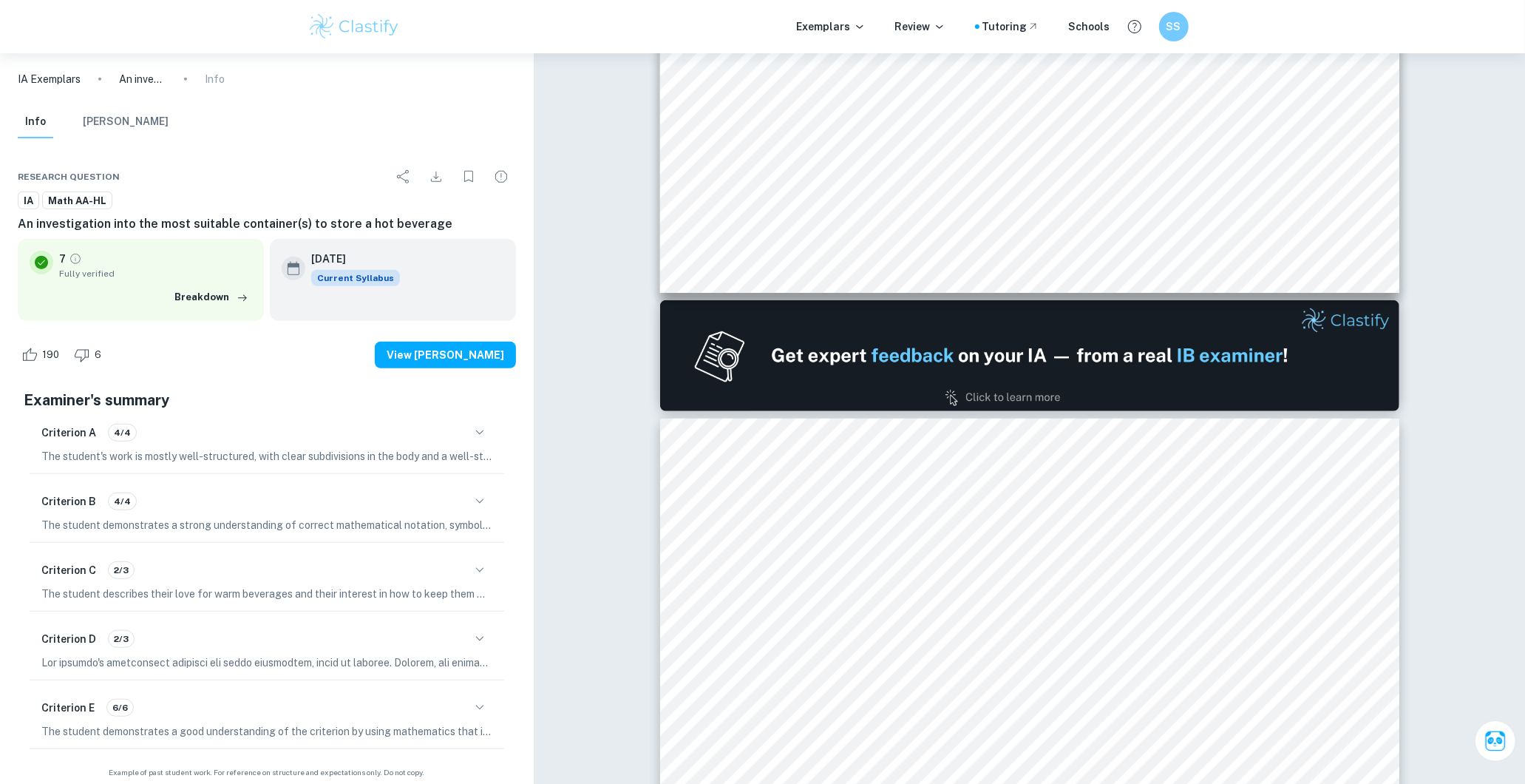
type input "2"
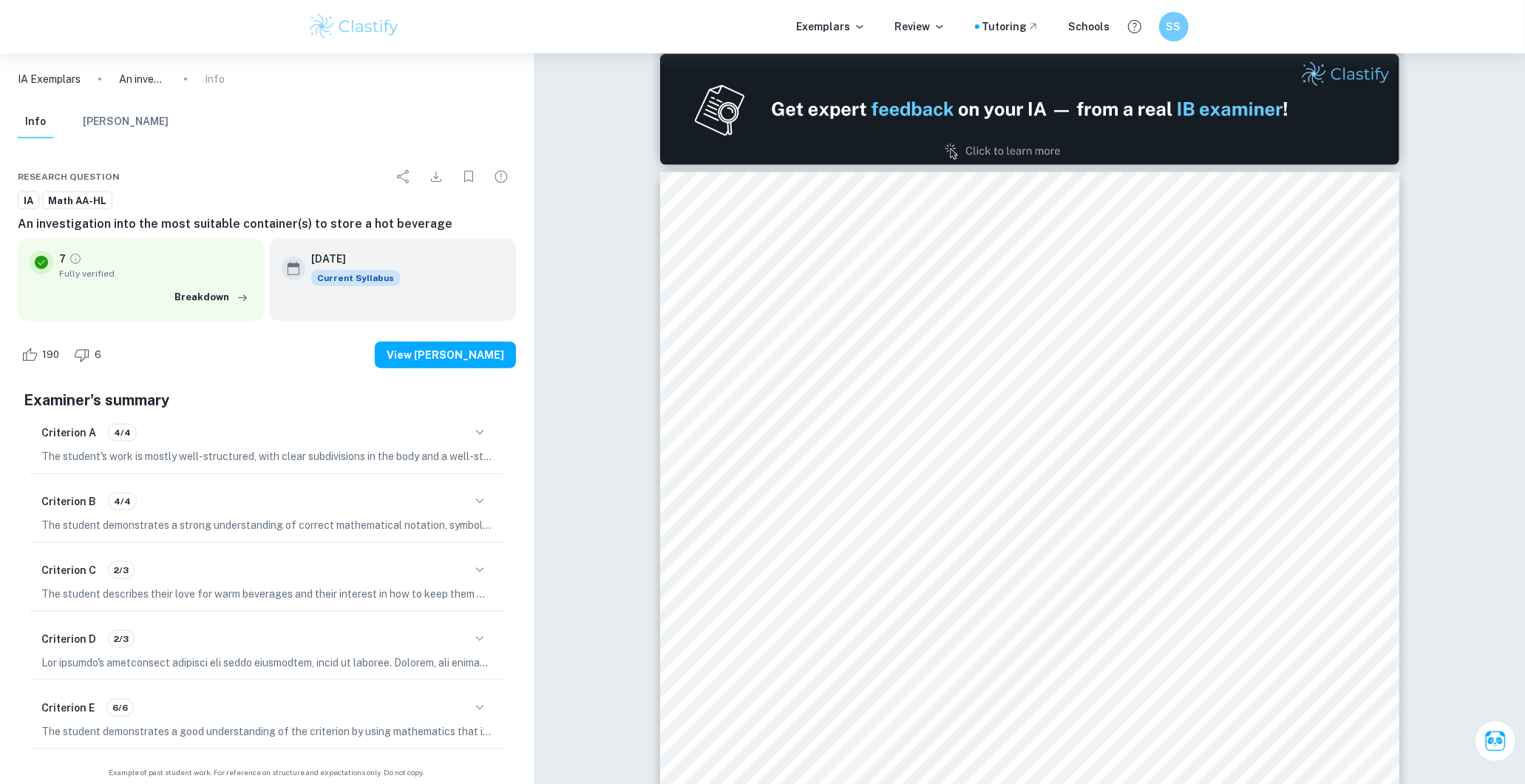
drag, startPoint x: 1274, startPoint y: 62, endPoint x: 1049, endPoint y: 230, distance: 280.8
click at [1049, 230] on div "Session: [DATE] 2 Ta b l e o f Co n t e n t s Introduction and Rationale ......…" at bounding box center [1029, 695] width 739 height 1046
